Goal: Information Seeking & Learning: Check status

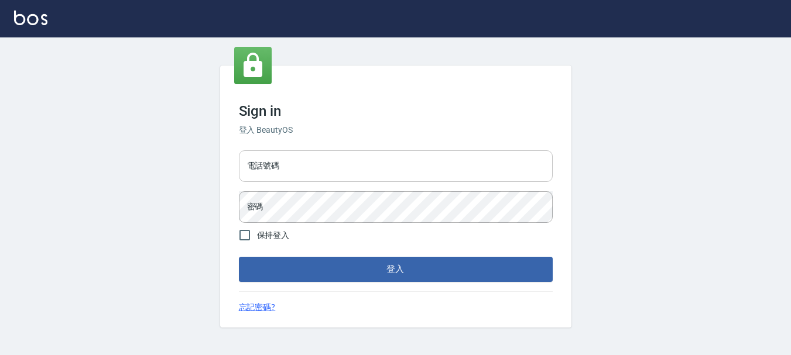
click at [273, 169] on input "電話號碼" at bounding box center [396, 166] width 314 height 32
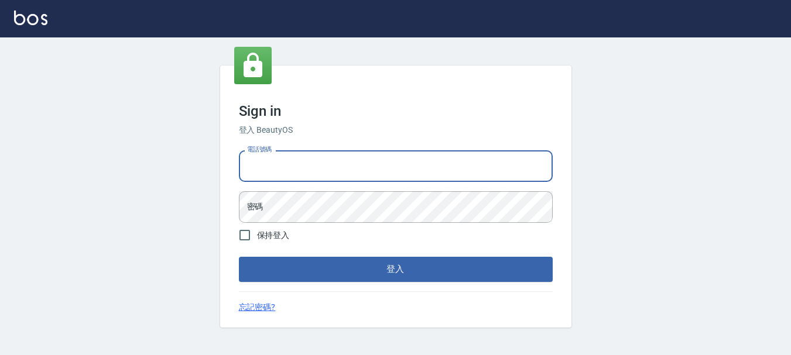
type input "0989752772"
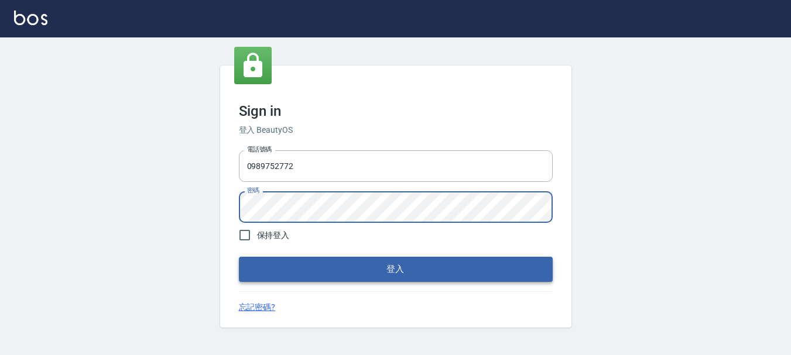
click at [368, 262] on button "登入" at bounding box center [396, 269] width 314 height 25
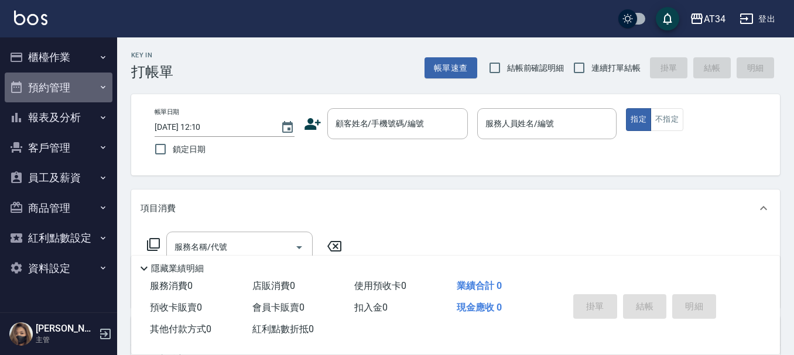
click at [39, 90] on button "預約管理" at bounding box center [59, 88] width 108 height 30
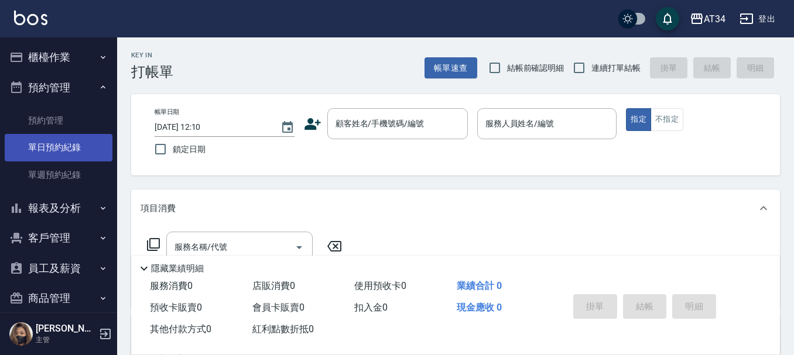
click at [51, 153] on link "單日預約紀錄" at bounding box center [59, 147] width 108 height 27
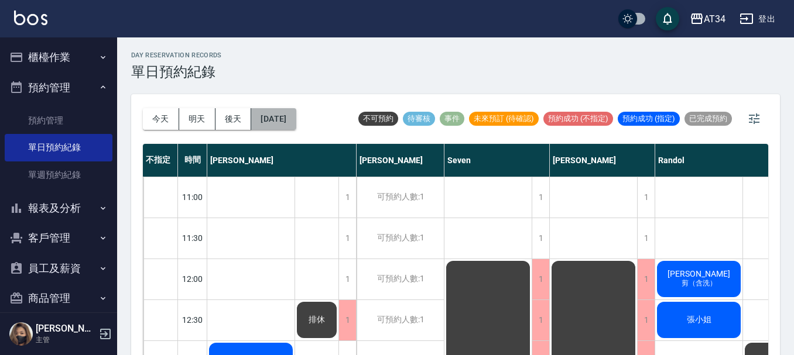
click at [296, 118] on button "[DATE]" at bounding box center [273, 119] width 44 height 22
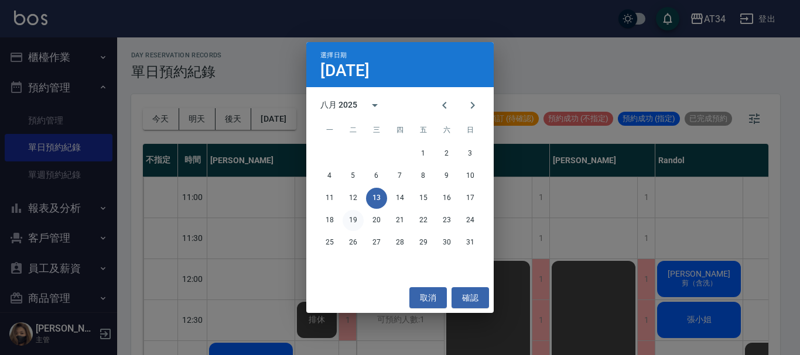
click at [355, 222] on button "19" at bounding box center [352, 220] width 21 height 21
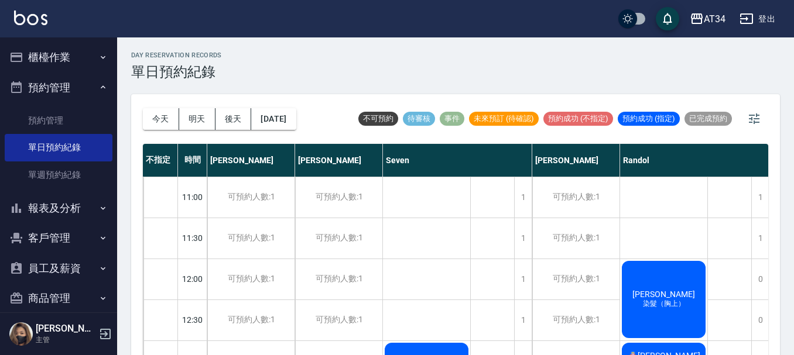
click at [279, 63] on div "day Reservation records 單日預約紀錄" at bounding box center [455, 66] width 649 height 29
click at [162, 119] on button "今天" at bounding box center [161, 119] width 36 height 22
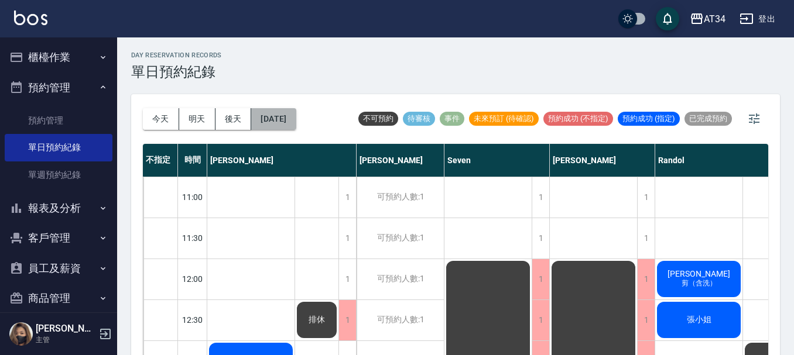
click at [282, 125] on button "[DATE]" at bounding box center [273, 119] width 44 height 22
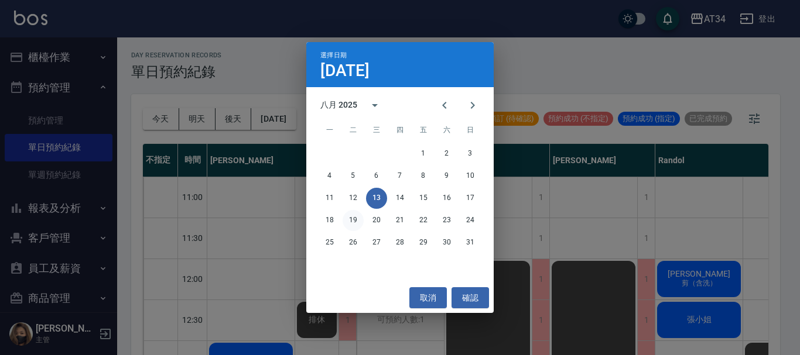
click at [355, 221] on button "19" at bounding box center [352, 220] width 21 height 21
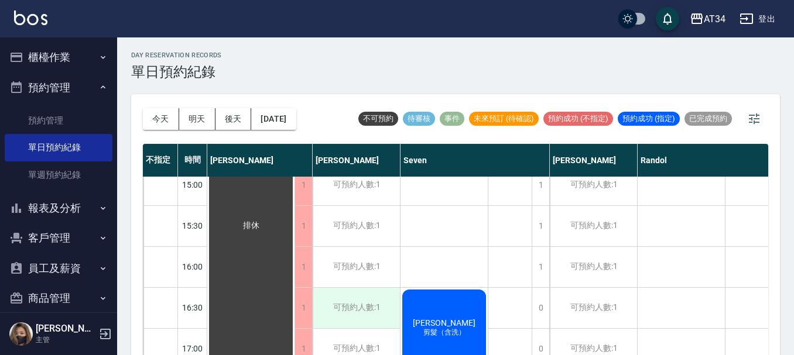
scroll to position [332, 0]
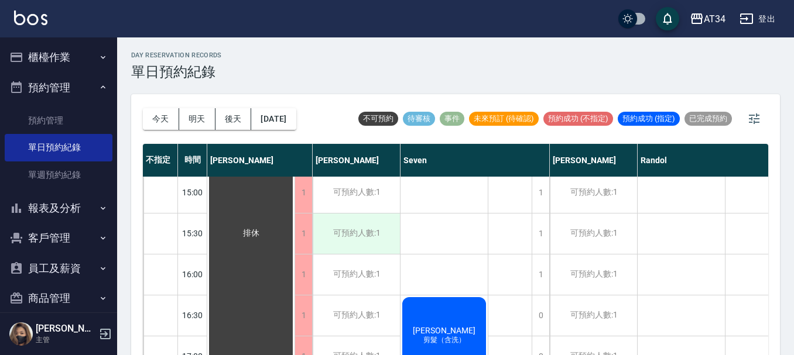
click at [354, 217] on div "可預約人數:1" at bounding box center [356, 234] width 87 height 40
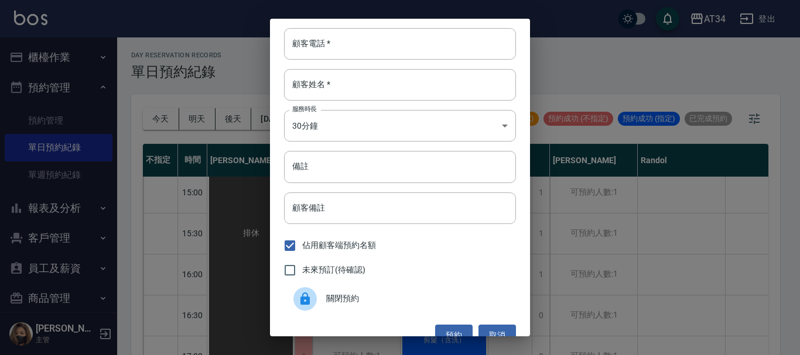
click at [673, 56] on div "顧客電話   * 顧客電話   * 顧客姓名   * 顧客姓名   * 服務時長 30分鐘 1 服務時長 備註 備註 顧客備註 顧客備註 佔用顧客端預約名額 …" at bounding box center [400, 177] width 800 height 355
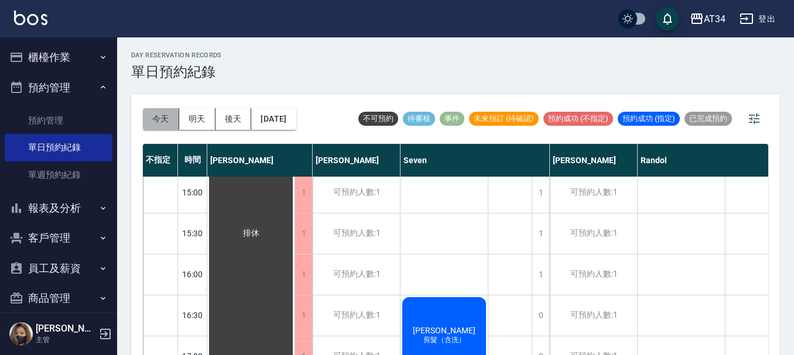
click at [162, 119] on button "今天" at bounding box center [161, 119] width 36 height 22
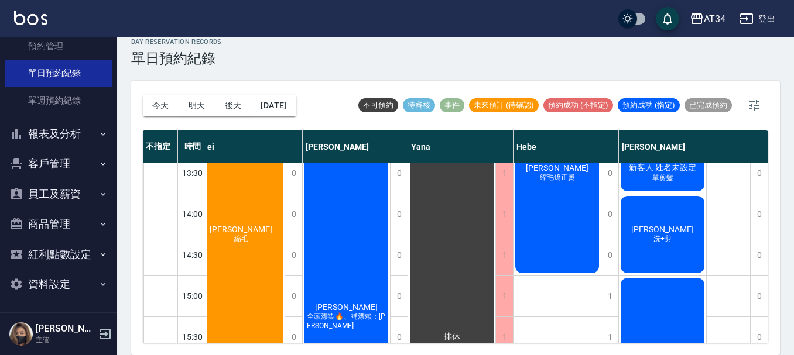
scroll to position [76, 0]
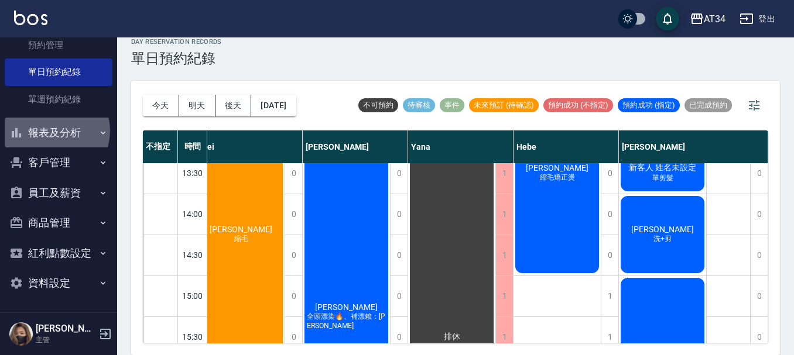
click at [52, 131] on button "報表及分析" at bounding box center [59, 133] width 108 height 30
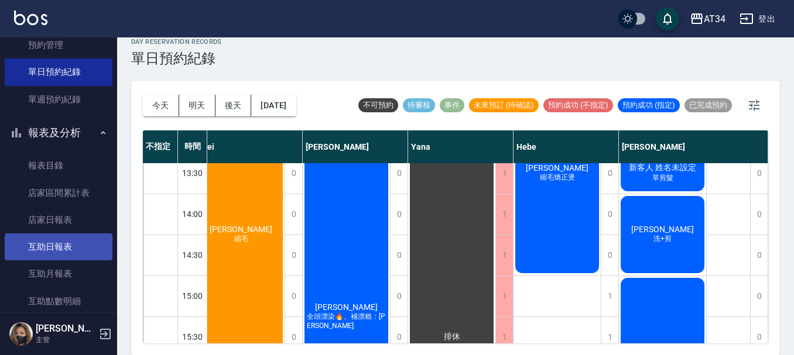
click at [57, 250] on link "互助日報表" at bounding box center [59, 247] width 108 height 27
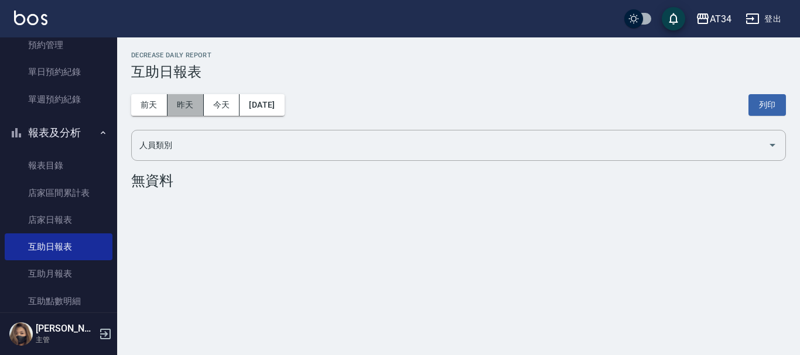
click at [177, 102] on button "昨天" at bounding box center [185, 105] width 36 height 22
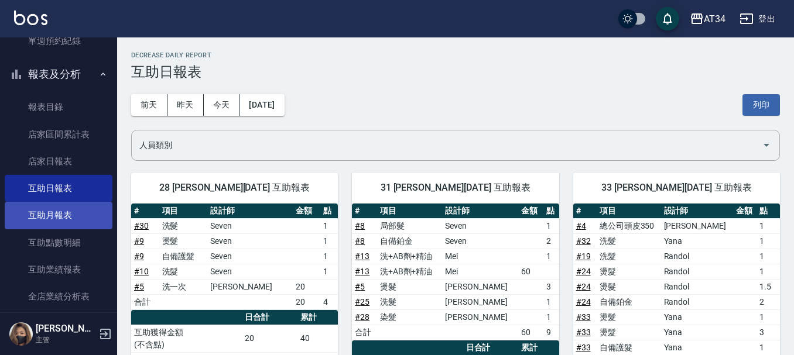
scroll to position [193, 0]
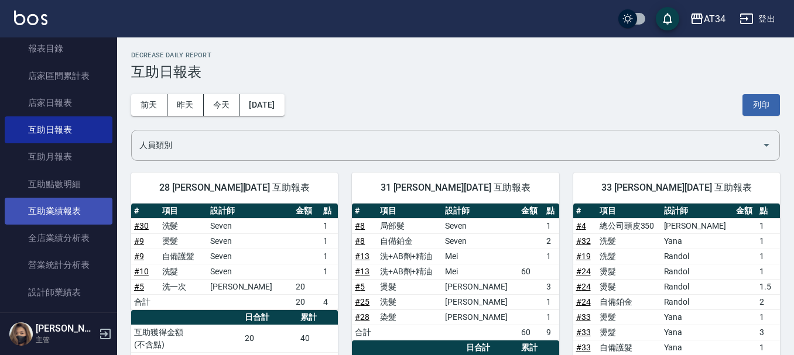
click at [69, 218] on link "互助業績報表" at bounding box center [59, 211] width 108 height 27
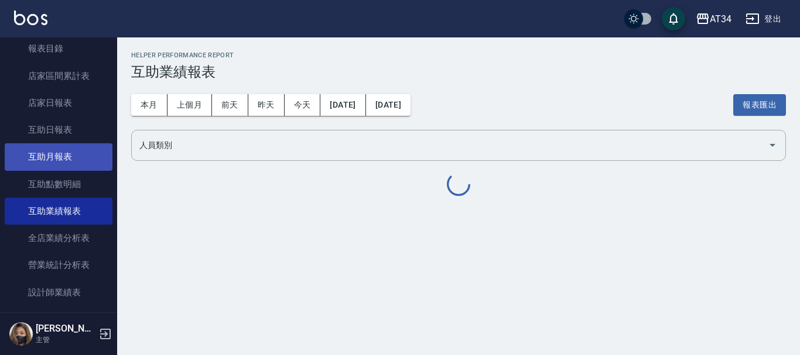
click at [68, 160] on link "互助月報表" at bounding box center [59, 156] width 108 height 27
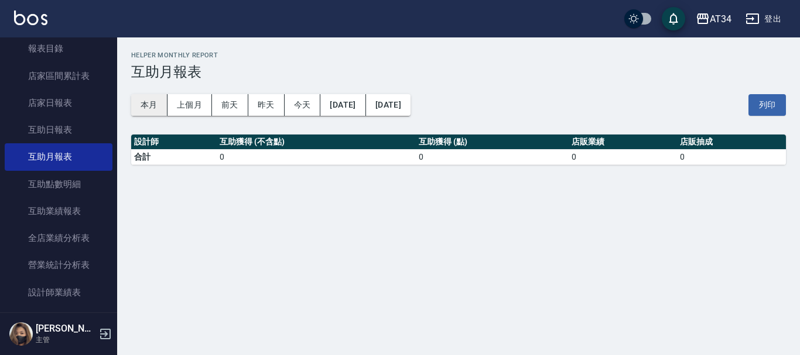
drag, startPoint x: 151, startPoint y: 105, endPoint x: 163, endPoint y: 106, distance: 11.7
click at [163, 106] on button "本月" at bounding box center [149, 105] width 36 height 22
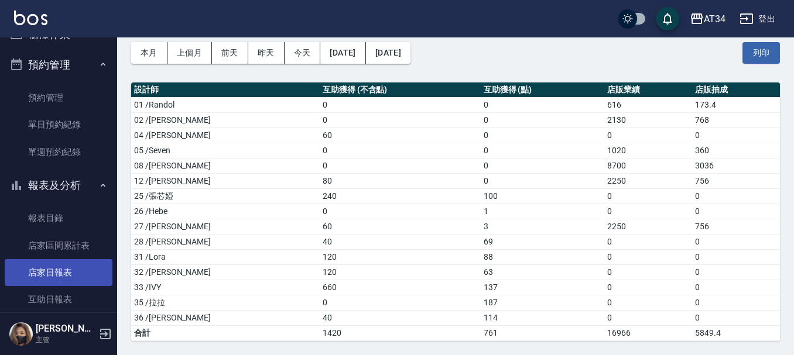
scroll to position [17, 0]
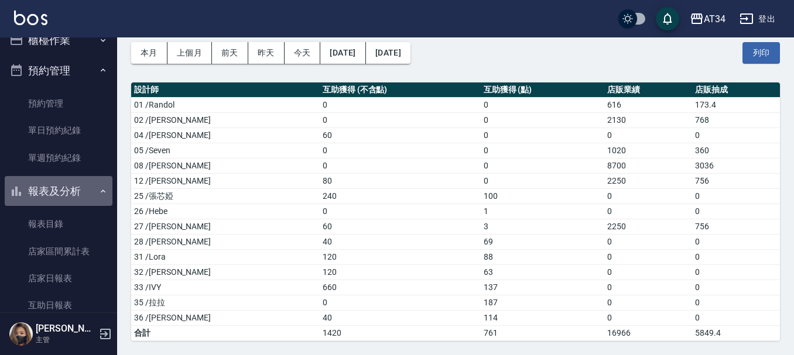
click at [91, 190] on button "報表及分析" at bounding box center [59, 191] width 108 height 30
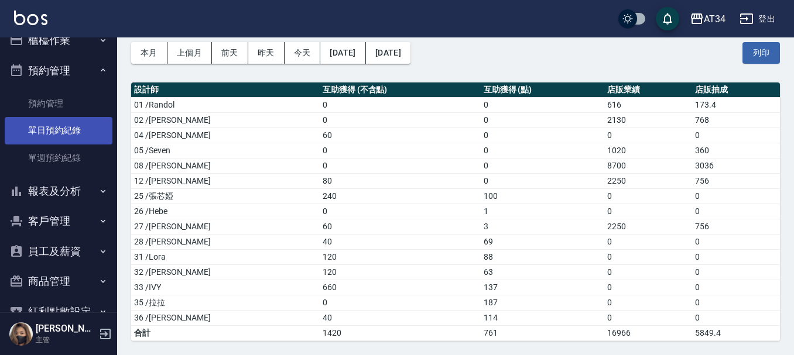
click at [61, 133] on link "單日預約紀錄" at bounding box center [59, 130] width 108 height 27
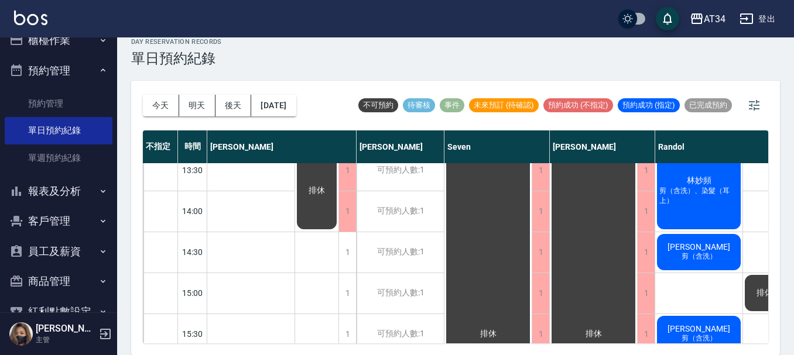
scroll to position [117, 0]
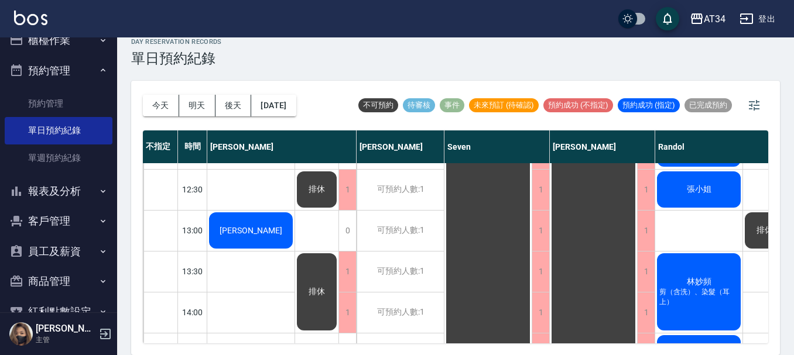
click at [166, 94] on div "[DATE] [DATE] [DATE] [DATE]" at bounding box center [219, 106] width 153 height 50
click at [166, 98] on button "今天" at bounding box center [161, 106] width 36 height 22
drag, startPoint x: 314, startPoint y: 73, endPoint x: 325, endPoint y: 66, distance: 13.2
click at [315, 71] on div "day Reservation records 單日預約紀錄 [DATE] [DATE] [DATE] [DATE] 不可預約 待審核 事件 未來預訂 (待確…" at bounding box center [455, 189] width 677 height 331
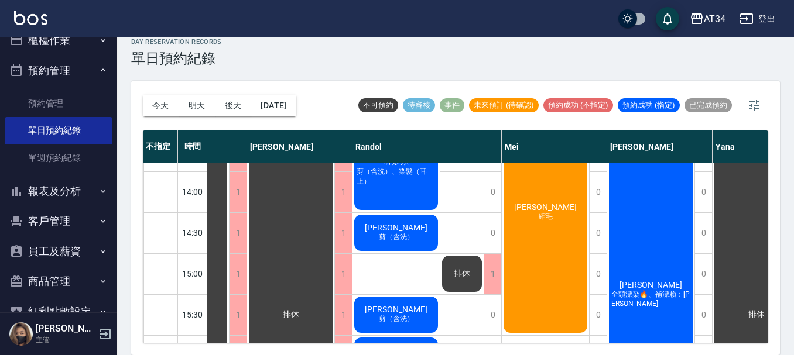
scroll to position [293, 303]
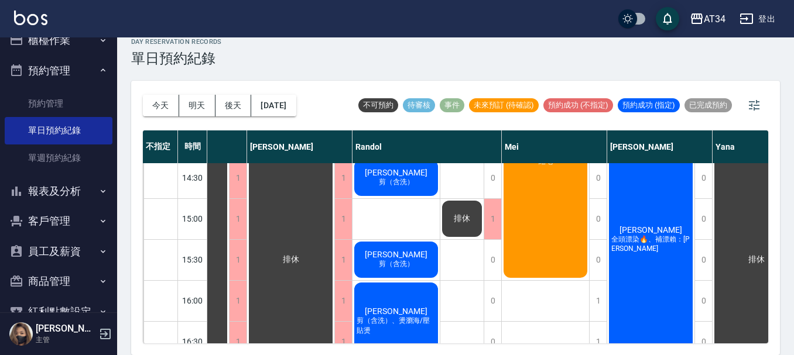
drag, startPoint x: 574, startPoint y: 331, endPoint x: 584, endPoint y: 331, distance: 9.4
click at [584, 331] on div "[PERSON_NAME] 剪髮 [PERSON_NAME] 縮[PERSON_NAME]" at bounding box center [546, 240] width 88 height 738
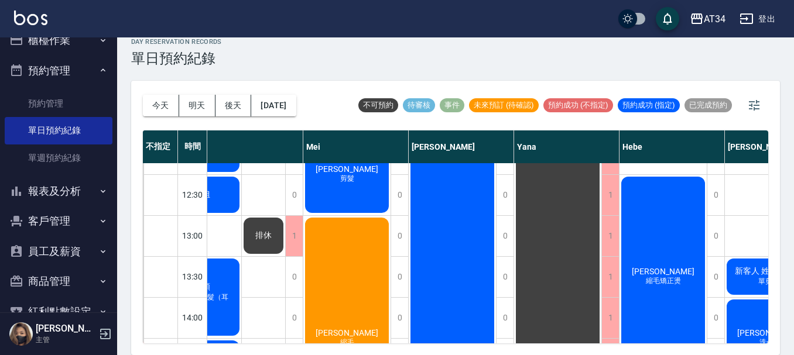
scroll to position [176, 501]
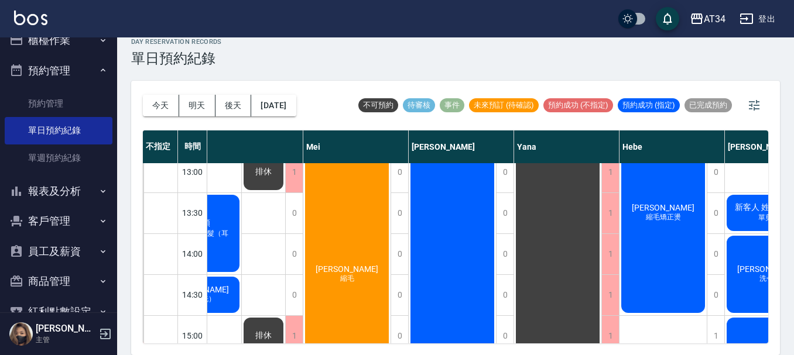
drag, startPoint x: 668, startPoint y: 344, endPoint x: 679, endPoint y: 338, distance: 11.8
click at [679, 338] on div "[DATE] [DATE] [DATE] [DATE] 不可預約 待審核 事件 未來預訂 (待確認) 預約成功 (不指定) 預約成功 (指定) 已完成預約 不…" at bounding box center [455, 218] width 649 height 275
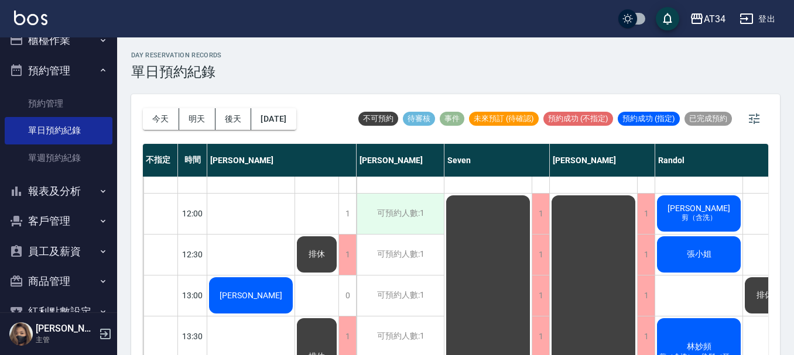
scroll to position [176, 0]
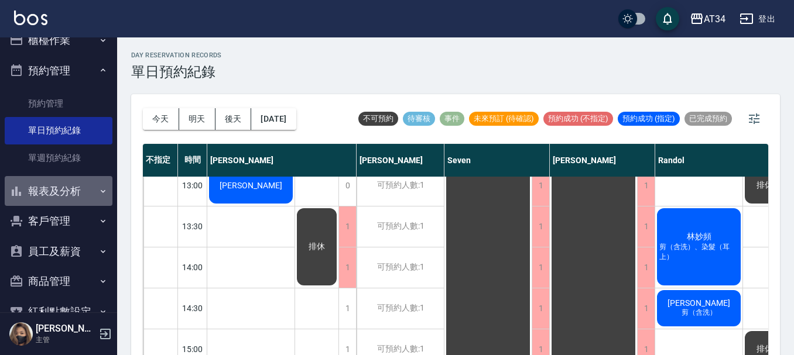
click at [75, 199] on button "報表及分析" at bounding box center [59, 191] width 108 height 30
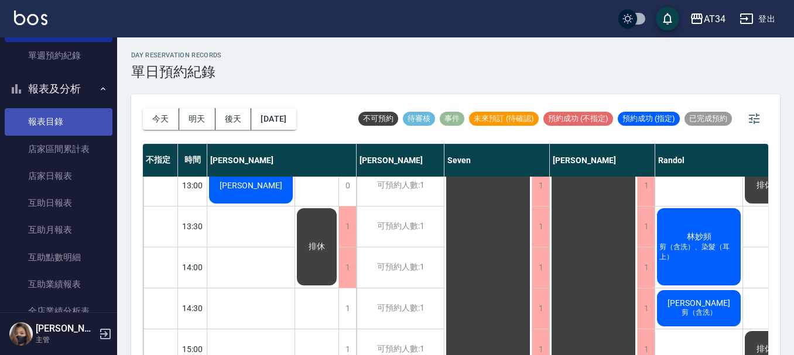
scroll to position [134, 0]
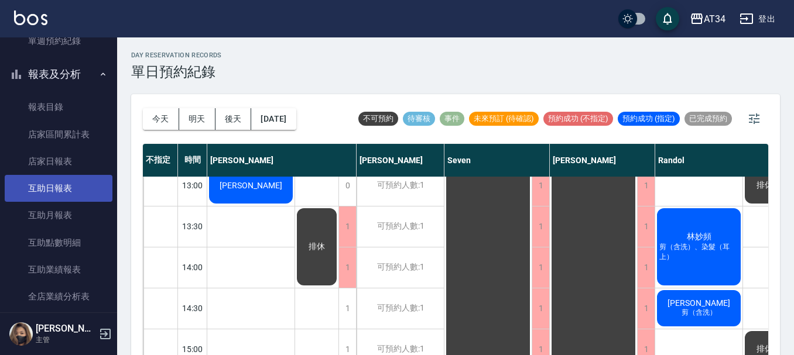
click at [74, 193] on link "互助日報表" at bounding box center [59, 188] width 108 height 27
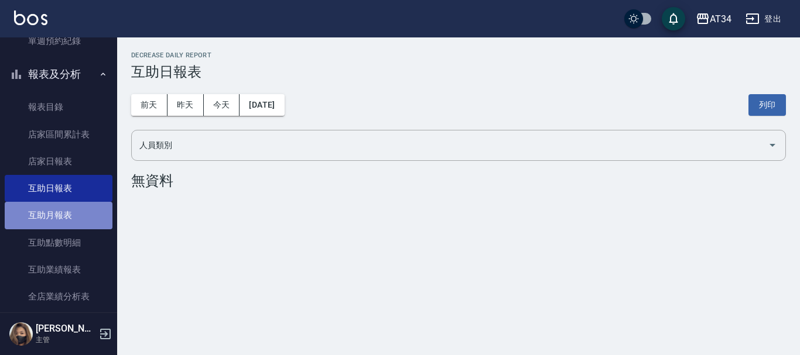
click at [60, 222] on link "互助月報表" at bounding box center [59, 215] width 108 height 27
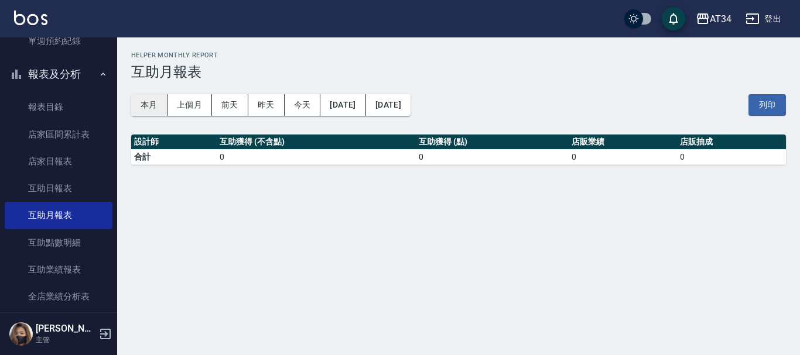
click at [159, 105] on button "本月" at bounding box center [149, 105] width 36 height 22
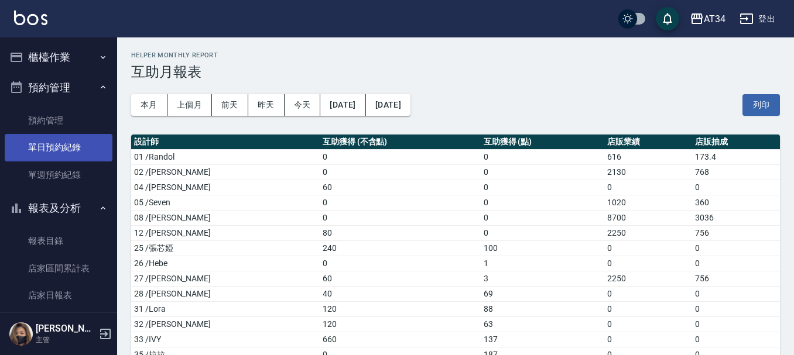
click at [56, 144] on link "單日預約紀錄" at bounding box center [59, 147] width 108 height 27
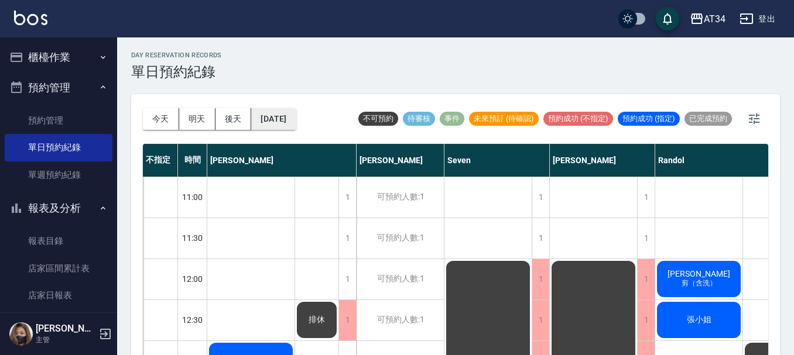
click at [280, 119] on button "[DATE]" at bounding box center [273, 119] width 44 height 22
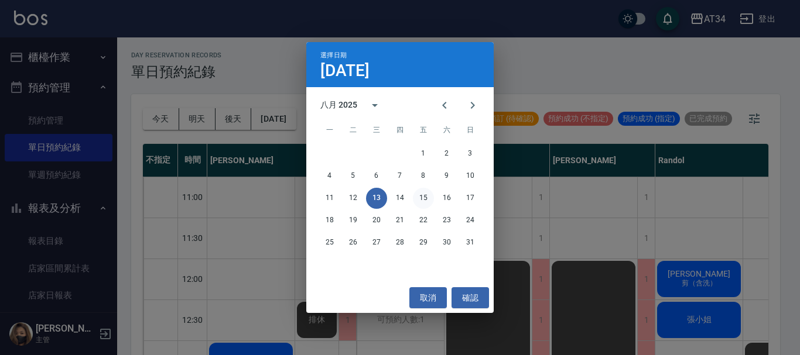
click at [423, 195] on button "15" at bounding box center [423, 198] width 21 height 21
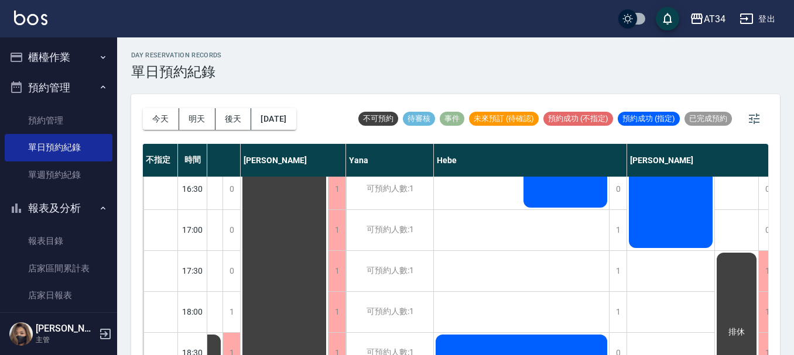
scroll to position [567, 862]
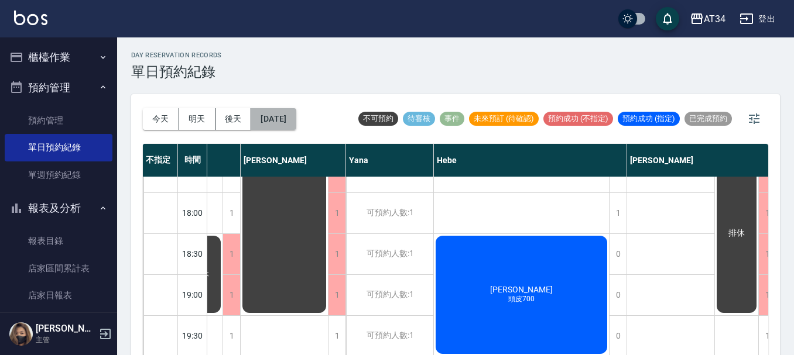
click at [264, 116] on button "[DATE]" at bounding box center [273, 119] width 44 height 22
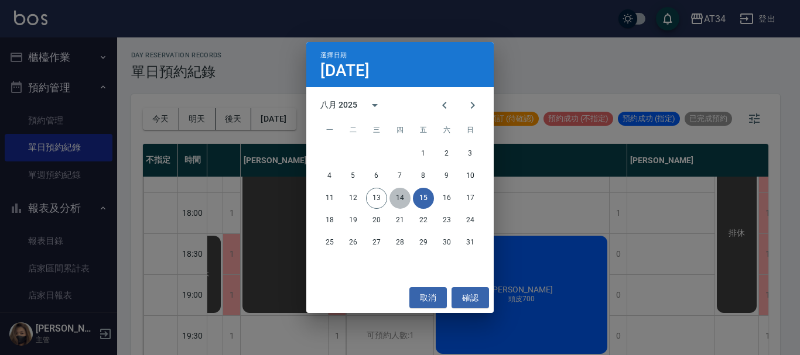
click at [407, 199] on button "14" at bounding box center [399, 198] width 21 height 21
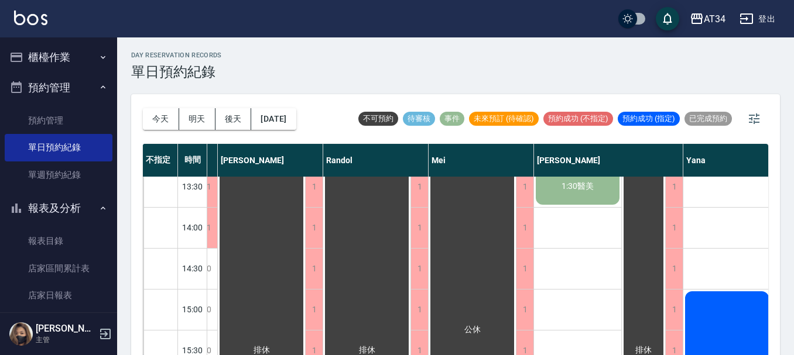
scroll to position [215, 279]
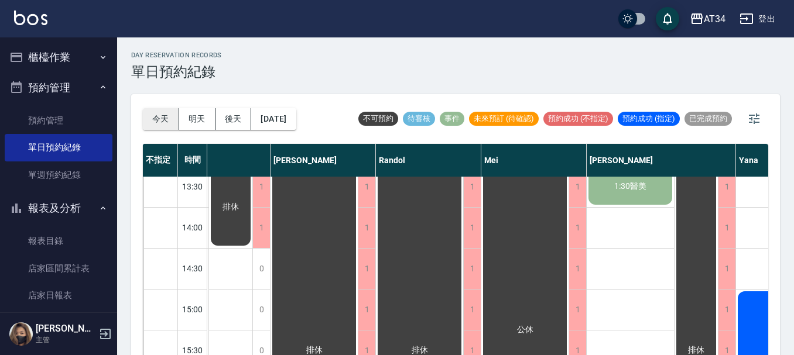
click at [155, 128] on button "今天" at bounding box center [161, 119] width 36 height 22
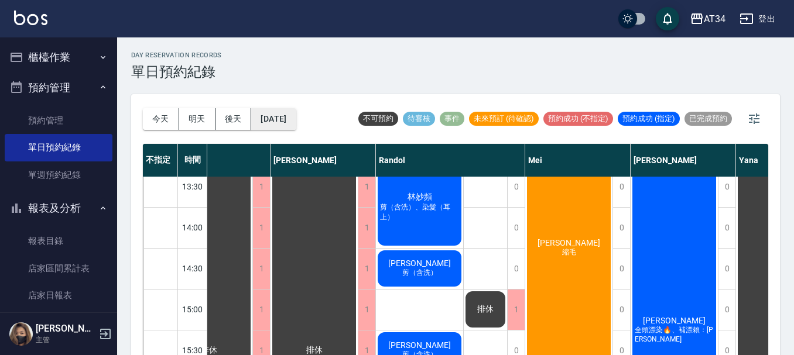
click at [270, 115] on button "[DATE]" at bounding box center [273, 119] width 44 height 22
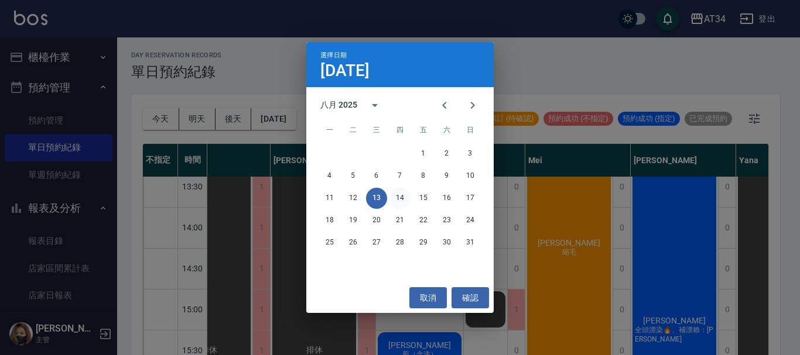
click at [401, 200] on button "14" at bounding box center [399, 198] width 21 height 21
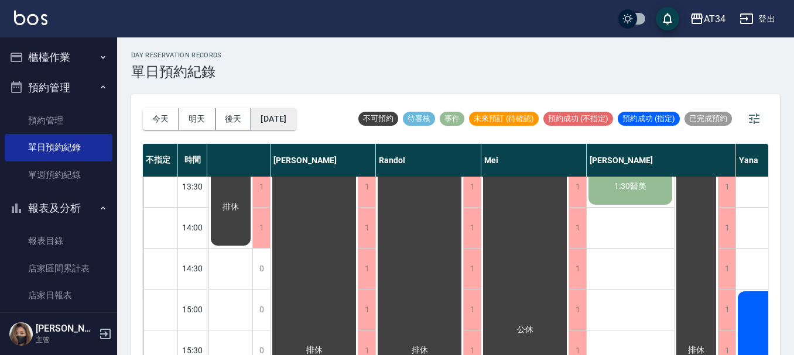
click at [290, 119] on button "[DATE]" at bounding box center [273, 119] width 44 height 22
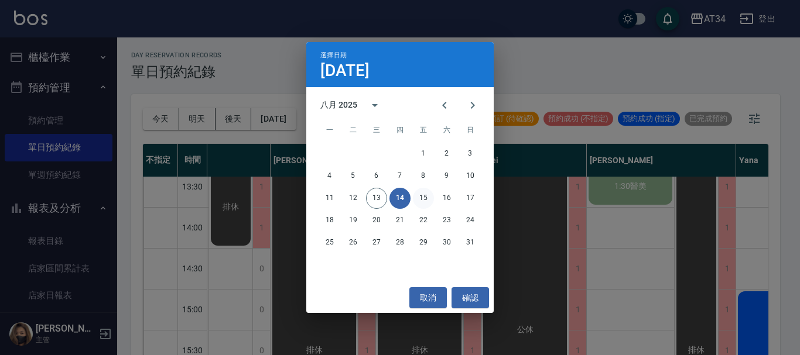
click at [421, 193] on button "15" at bounding box center [423, 198] width 21 height 21
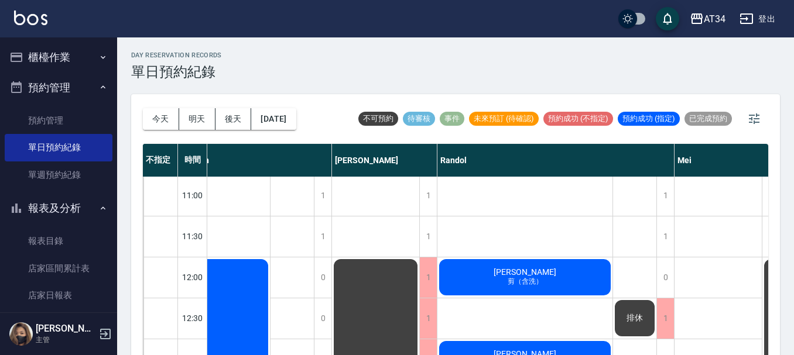
scroll to position [0, 279]
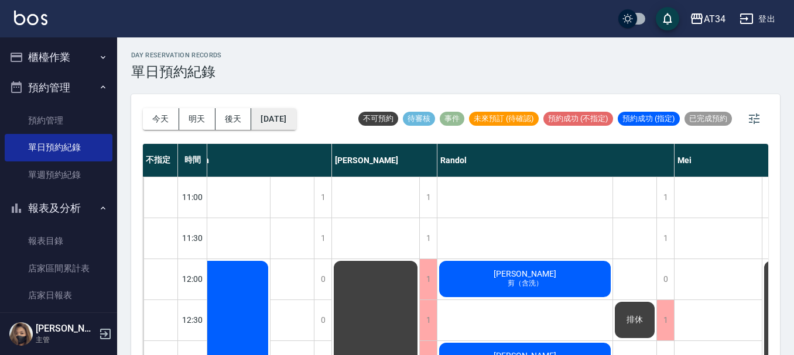
click at [270, 116] on button "[DATE]" at bounding box center [273, 119] width 44 height 22
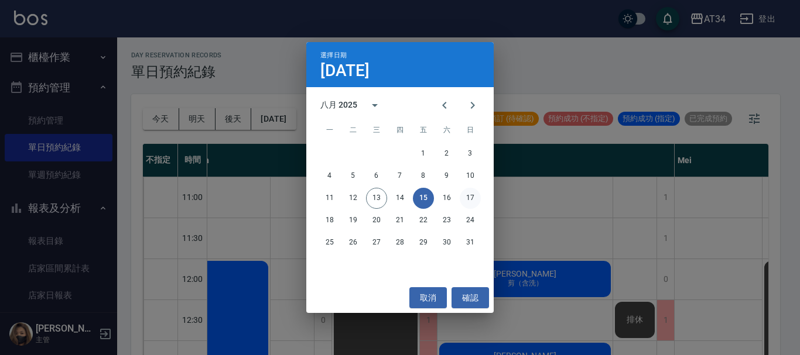
click at [467, 195] on button "17" at bounding box center [469, 198] width 21 height 21
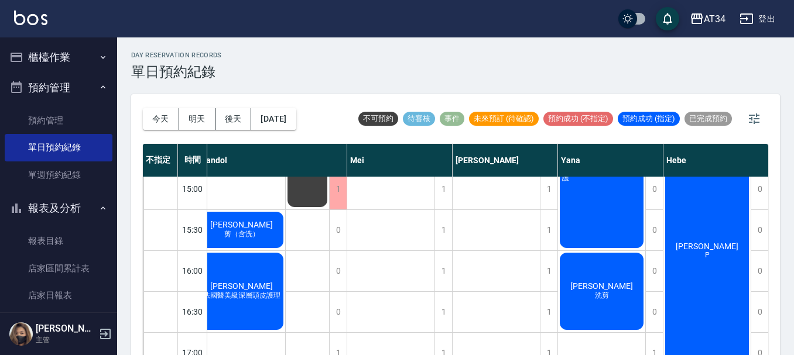
scroll to position [234, 545]
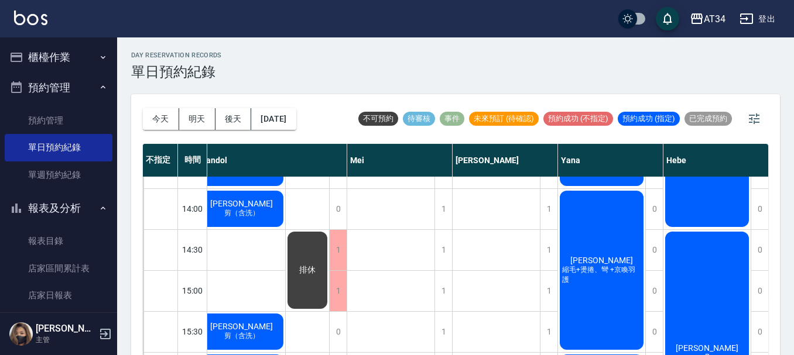
click at [270, 134] on div "[DATE] [DATE] [DATE] [DATE]" at bounding box center [219, 119] width 153 height 50
click at [154, 132] on div "[DATE] [DATE] [DATE] [DATE]" at bounding box center [219, 119] width 153 height 50
click at [140, 123] on div "[DATE] [DATE] [DATE] [DATE] 不可預約 待審核 事件 未來預訂 (待確認) 預約成功 (不指定) 預約成功 (指定) 已完成預約 不…" at bounding box center [455, 231] width 649 height 275
click at [318, 121] on div "[DATE] [DATE] [DATE] [DATE] 不可預約 待審核 事件 未來預訂 (待確認) 預約成功 (不指定) 預約成功 (指定) 已完成預約" at bounding box center [455, 119] width 625 height 50
click at [296, 122] on button "[DATE]" at bounding box center [273, 119] width 44 height 22
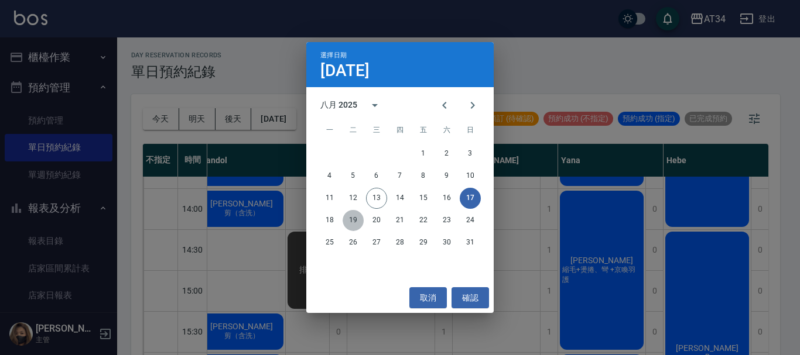
click at [347, 218] on button "19" at bounding box center [352, 220] width 21 height 21
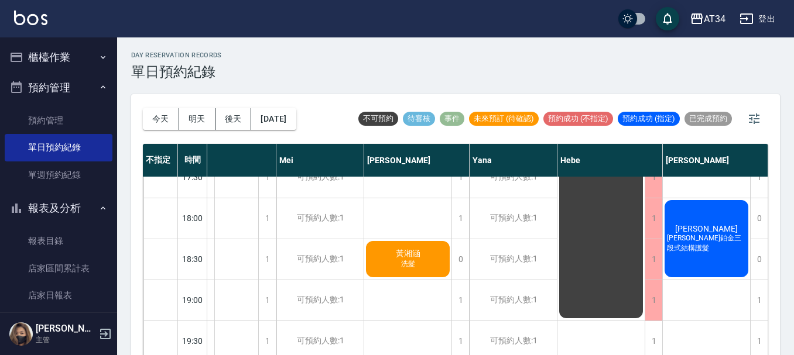
scroll to position [567, 516]
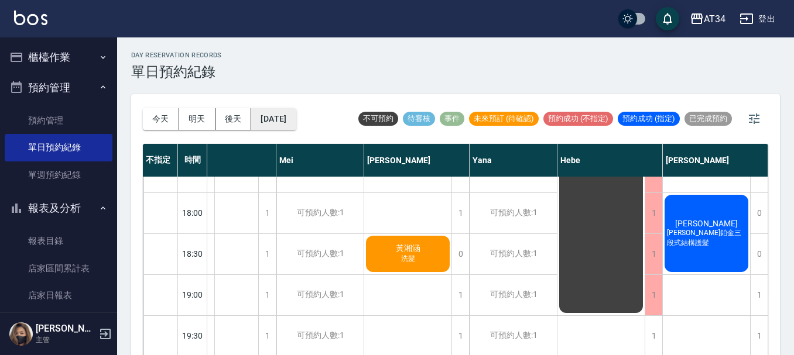
click at [290, 122] on button "[DATE]" at bounding box center [273, 119] width 44 height 22
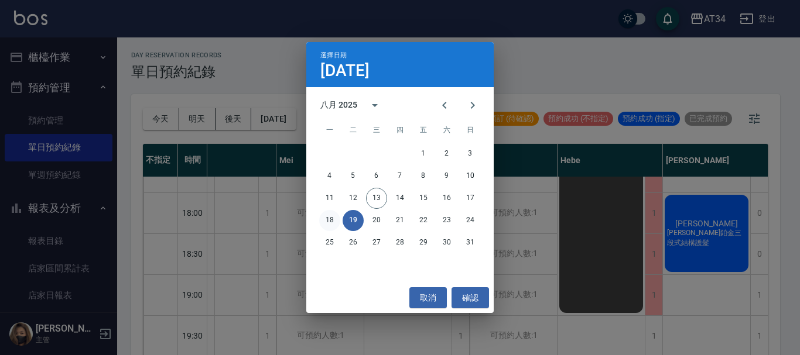
click at [330, 222] on button "18" at bounding box center [329, 220] width 21 height 21
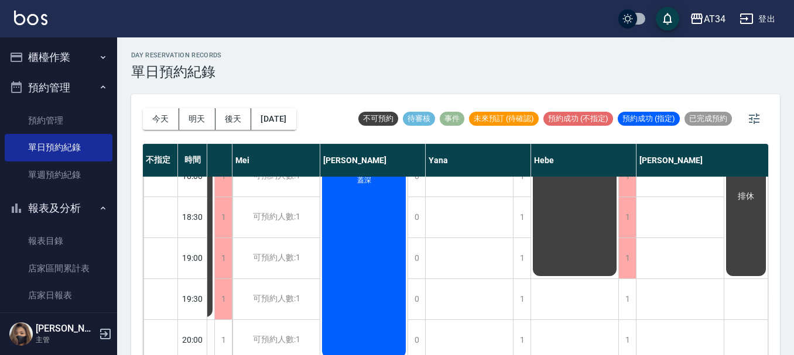
scroll to position [608, 510]
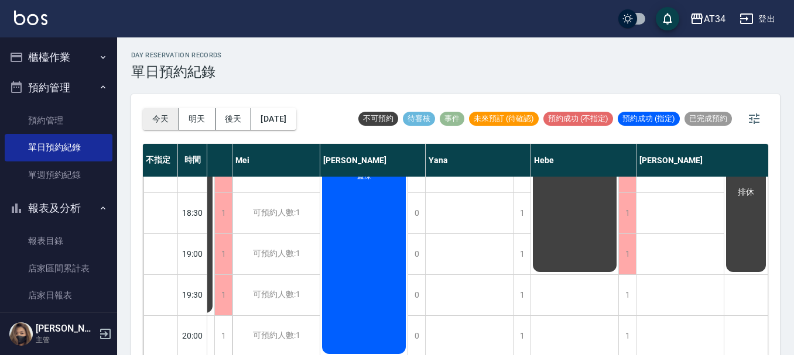
click at [157, 118] on button "今天" at bounding box center [161, 119] width 36 height 22
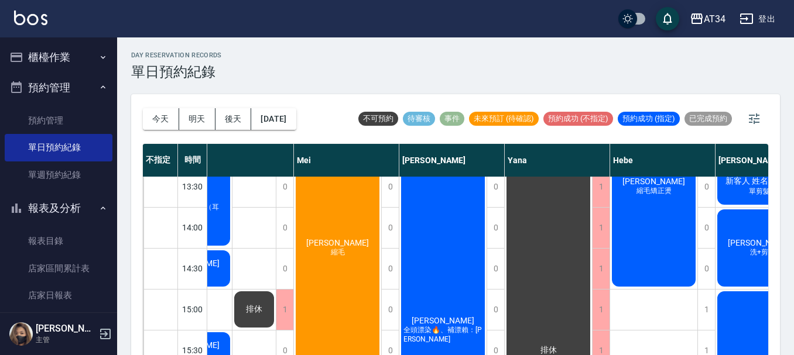
scroll to position [157, 510]
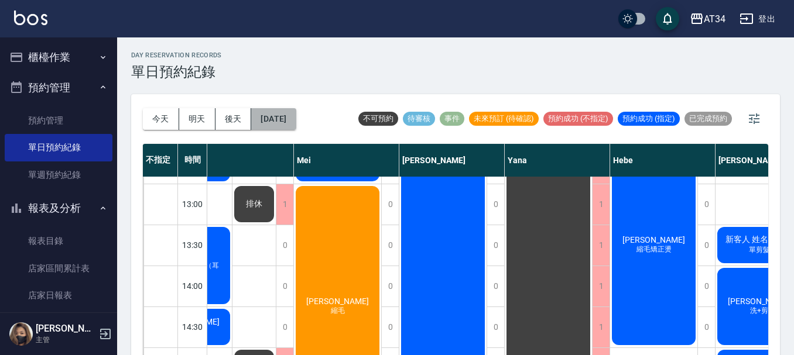
click at [290, 123] on button "[DATE]" at bounding box center [273, 119] width 44 height 22
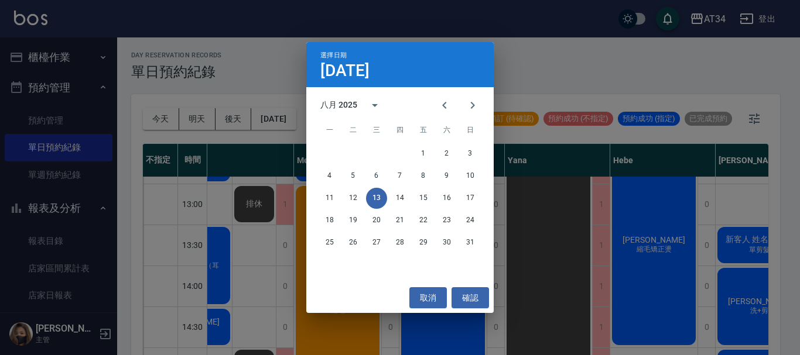
click at [585, 301] on div "選擇日期 [DATE] 八月 2025 一 二 三 四 五 六 日 1 2 3 4 5 6 7 8 9 10 11 12 13 14 15 16 17 18 …" at bounding box center [400, 177] width 800 height 355
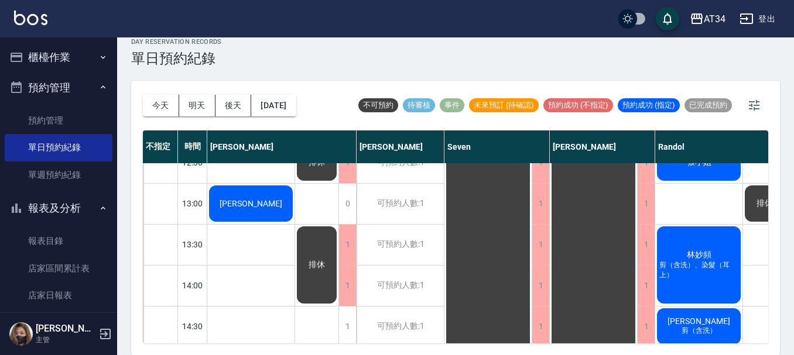
scroll to position [117, 0]
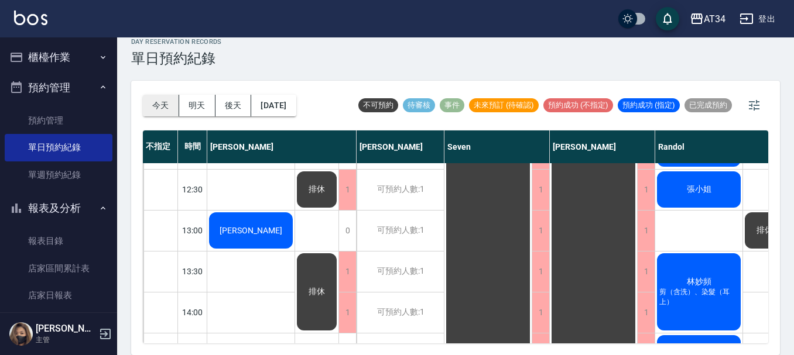
click at [157, 104] on button "今天" at bounding box center [161, 106] width 36 height 22
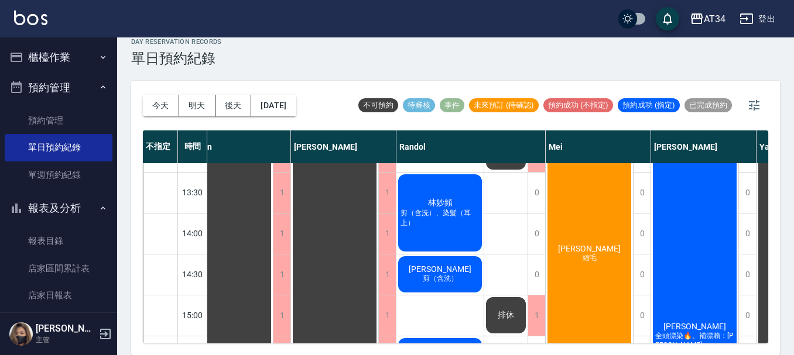
scroll to position [176, 259]
